Goal: Task Accomplishment & Management: Complete application form

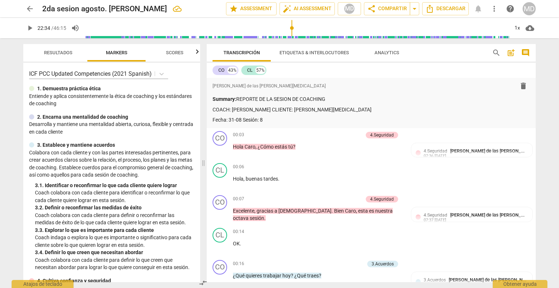
scroll to position [2718, 0]
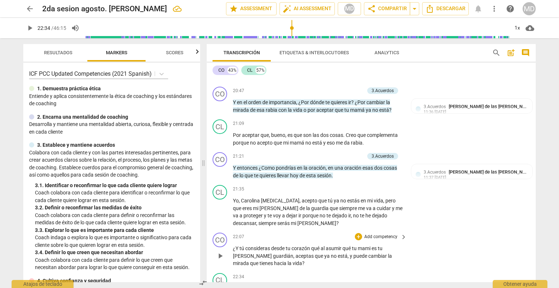
click at [378, 234] on p "Add competency" at bounding box center [380, 237] width 35 height 7
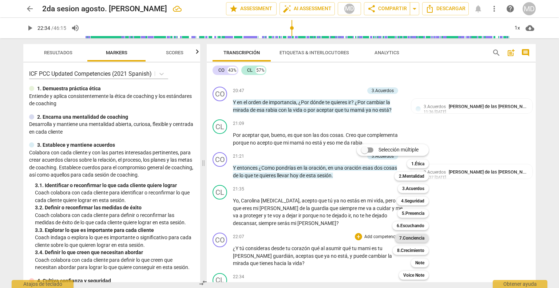
click at [409, 235] on b "7.Conciencia" at bounding box center [411, 238] width 25 height 9
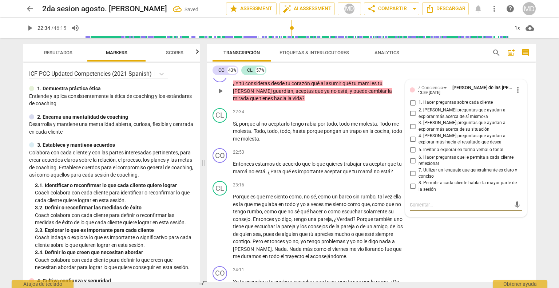
scroll to position [2846, 0]
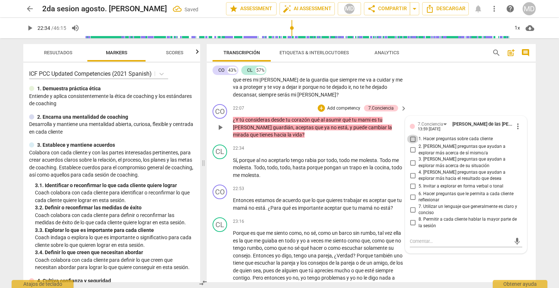
click at [412, 135] on input "1. Hacer preguntas sobre cada cliente" at bounding box center [413, 139] width 12 height 9
checkbox input "true"
click at [411, 146] on input "2. [PERSON_NAME] preguntas que ayudan a explorar más acerca de sí mismo/a" at bounding box center [413, 150] width 12 height 9
checkbox input "true"
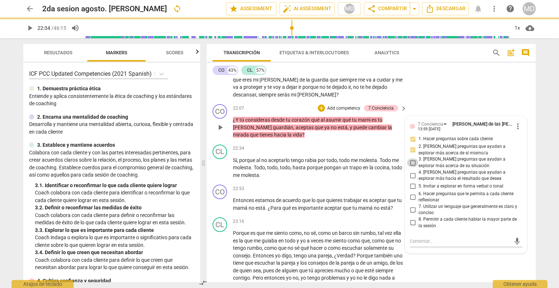
click at [410, 158] on input "3. [PERSON_NAME] preguntas que ayudan a explorar más acerca de su situación" at bounding box center [413, 162] width 12 height 9
checkbox input "true"
click at [410, 171] on input "4. [PERSON_NAME] preguntas que ayudan a explorar más hacia el resultado que des…" at bounding box center [413, 175] width 12 height 9
checkbox input "true"
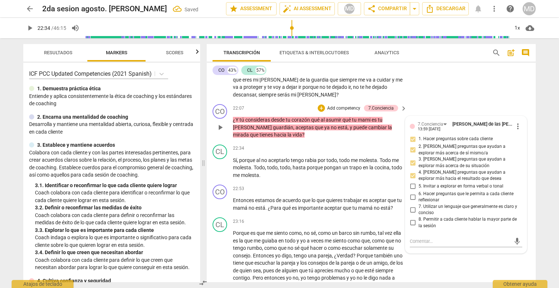
click at [412, 192] on input "6. Hacer preguntas que le permita a cada cliente reflexionar" at bounding box center [413, 196] width 12 height 9
checkbox input "true"
click at [349, 105] on p "Add competency" at bounding box center [343, 108] width 35 height 7
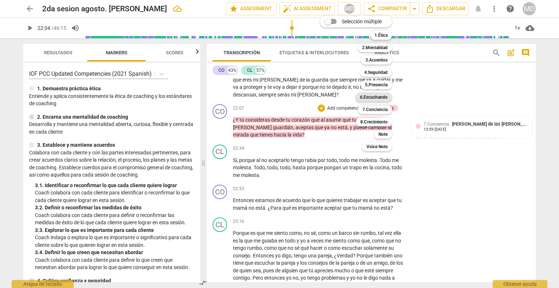
click at [374, 96] on b "6.Escuchando" at bounding box center [374, 97] width 28 height 9
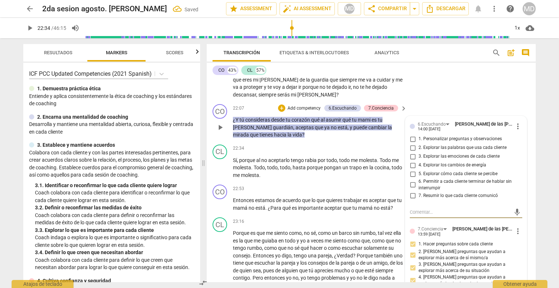
click at [413, 135] on input "1. Personalizar preguntas y observaciones" at bounding box center [413, 139] width 12 height 9
checkbox input "true"
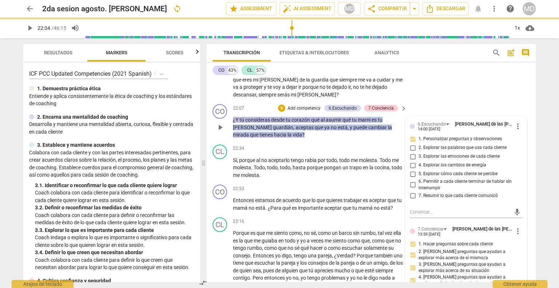
click at [412, 143] on input "2. Explorar las palabras que usa cada cliente" at bounding box center [413, 147] width 12 height 9
checkbox input "true"
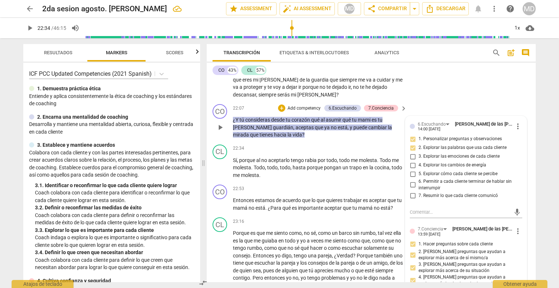
click at [410, 170] on input "5. Explorar cómo cada cliente se percibe" at bounding box center [413, 174] width 12 height 9
checkbox input "true"
click at [410, 191] on input "7. Resumir lo que cada cliente comunicó" at bounding box center [413, 195] width 12 height 9
checkbox input "true"
